Goal: Find contact information: Obtain details needed to contact an individual or organization

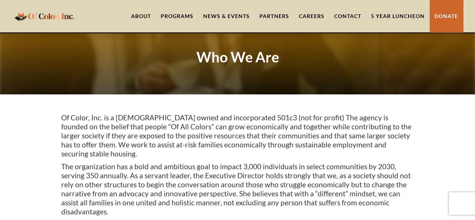
scroll to position [75, 0]
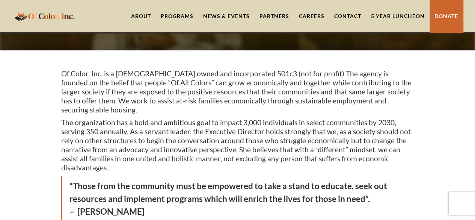
click at [178, 17] on div "Programs" at bounding box center [177, 16] width 33 height 8
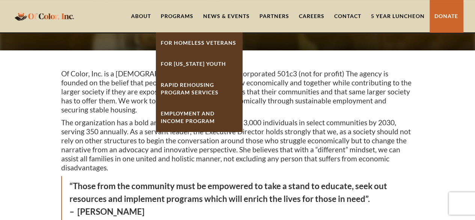
click at [179, 14] on div "Programs" at bounding box center [177, 16] width 33 height 8
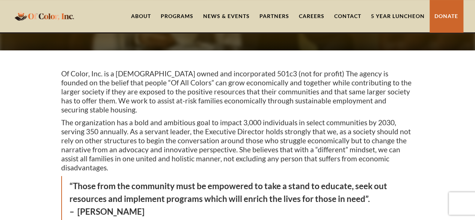
click at [185, 16] on div "Programs" at bounding box center [177, 16] width 33 height 8
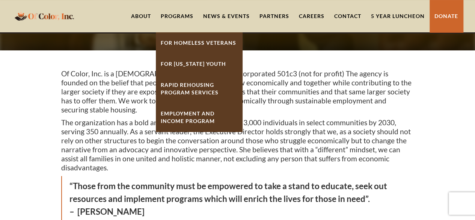
click at [193, 63] on link "For [US_STATE] Youth" at bounding box center [199, 63] width 86 height 21
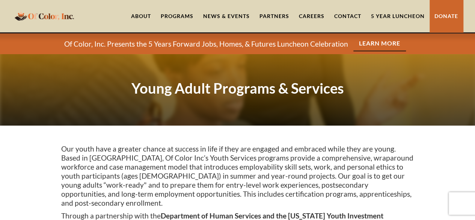
click at [147, 15] on link "About" at bounding box center [141, 16] width 30 height 32
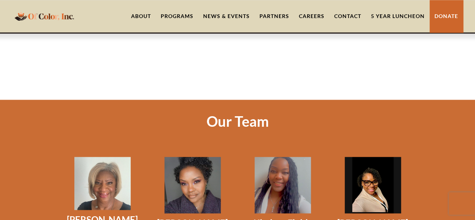
scroll to position [338, 0]
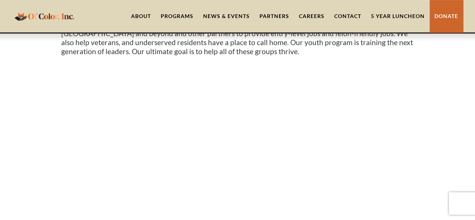
click at [182, 13] on div "Programs" at bounding box center [177, 16] width 33 height 8
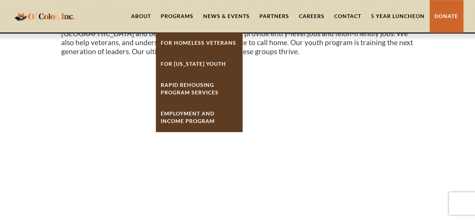
click at [210, 86] on strong "Rapid ReHousing Program Services" at bounding box center [190, 88] width 58 height 14
click at [54, 15] on img "home" at bounding box center [44, 16] width 64 height 15
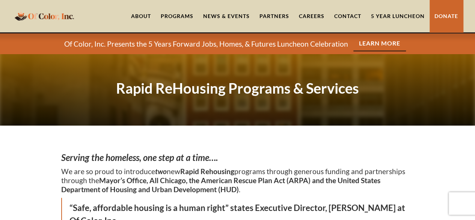
click at [390, 41] on link "Learn More" at bounding box center [379, 43] width 53 height 15
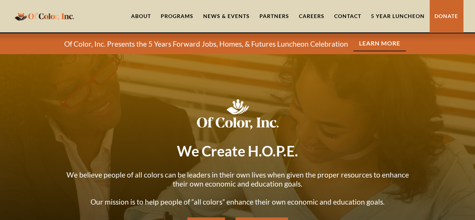
click at [175, 12] on div "Programs" at bounding box center [177, 16] width 33 height 8
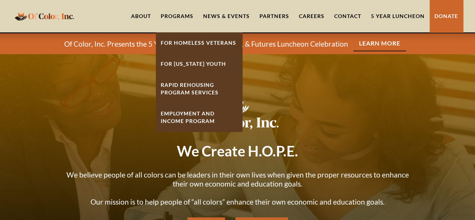
click at [191, 86] on strong "Rapid ReHousing Program Services" at bounding box center [190, 88] width 58 height 14
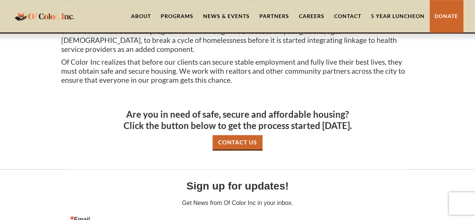
scroll to position [375, 0]
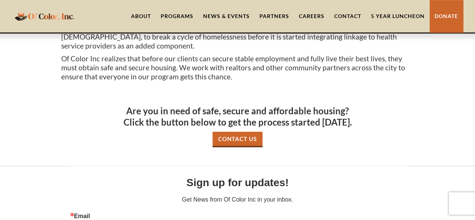
click at [239, 131] on link "Contact Us" at bounding box center [237, 138] width 50 height 15
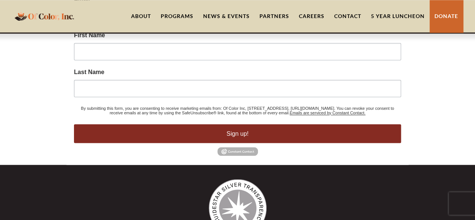
scroll to position [646, 0]
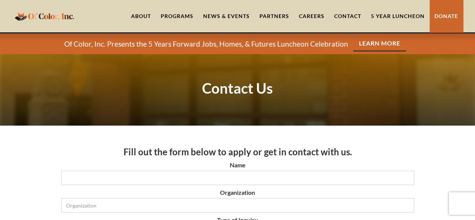
scroll to position [150, 0]
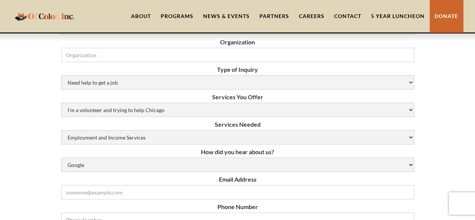
click at [6, 1] on div "About Programs For Homeless Veterans For [US_STATE] Youth Rapid ReHousing Progr…" at bounding box center [237, 16] width 475 height 33
